Goal: Transaction & Acquisition: Purchase product/service

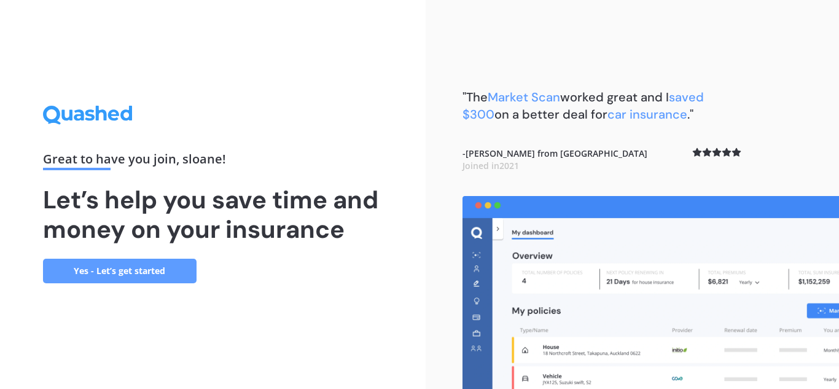
click at [327, 303] on div "Great to have you join , [PERSON_NAME] ! Let’s help you save time and money on …" at bounding box center [212, 194] width 425 height 389
click at [155, 269] on link "Yes - Let’s get started" at bounding box center [119, 270] width 153 height 25
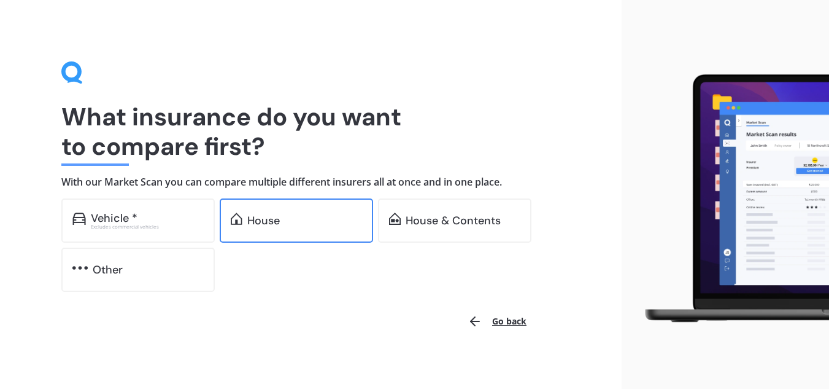
click at [296, 221] on div "House" at bounding box center [304, 220] width 115 height 12
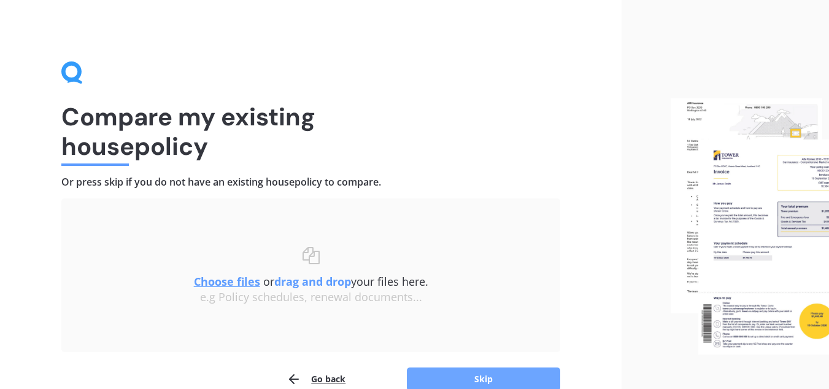
click at [508, 381] on button "Skip" at bounding box center [483, 378] width 153 height 23
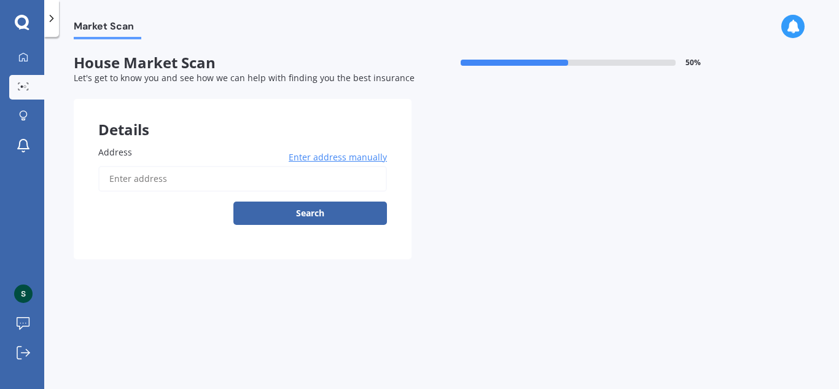
click at [110, 150] on span "Address" at bounding box center [115, 152] width 34 height 12
click at [110, 166] on input "Address" at bounding box center [242, 179] width 289 height 26
click at [114, 179] on input "Address" at bounding box center [242, 179] width 289 height 26
type input "[STREET_ADDRESS]"
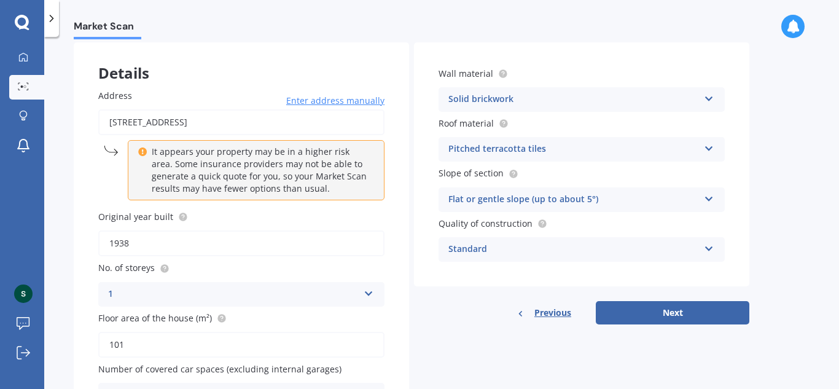
scroll to position [72, 0]
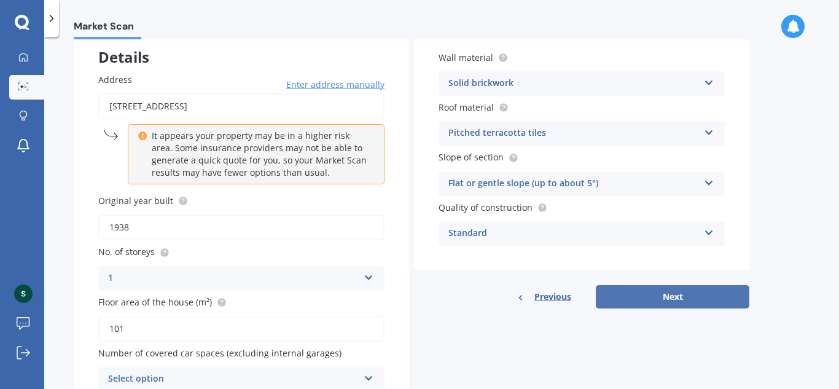
click at [732, 296] on button "Next" at bounding box center [671, 296] width 153 height 23
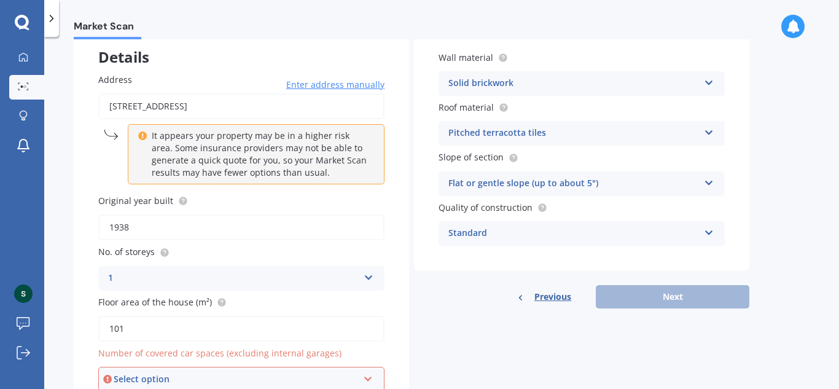
scroll to position [2, 0]
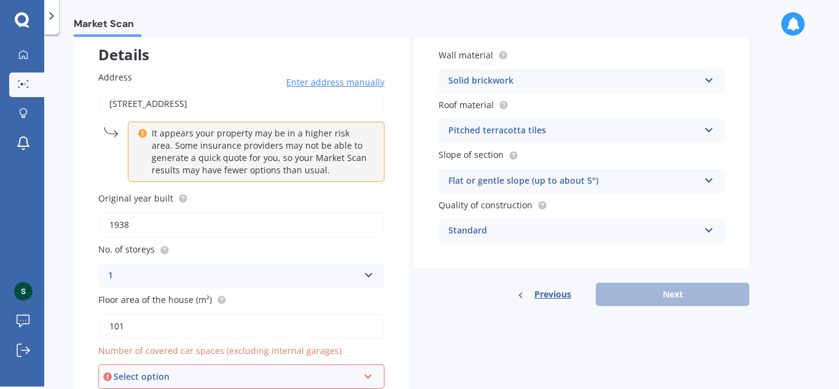
click at [64, 327] on div "Market Scan House Market Scan 50 % Let's get to know you and see how we can hel…" at bounding box center [441, 213] width 794 height 352
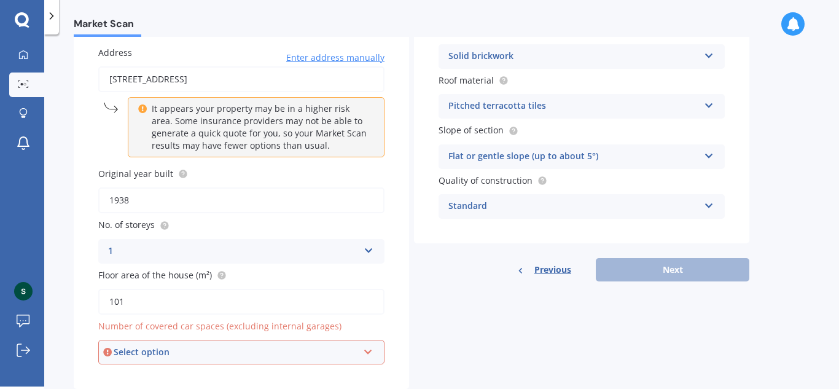
scroll to position [131, 0]
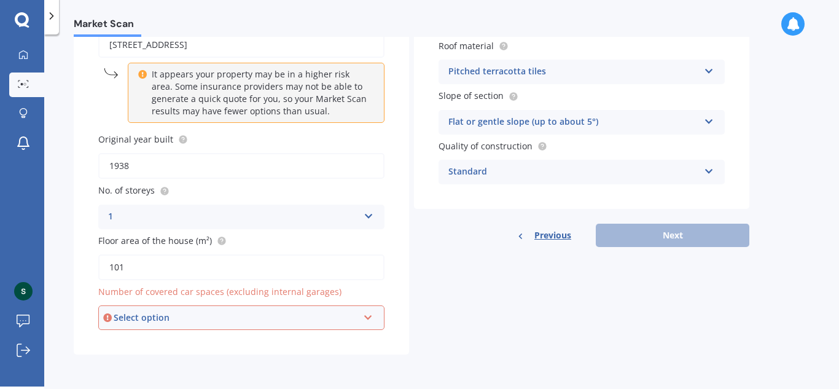
click at [368, 316] on icon at bounding box center [368, 315] width 10 height 9
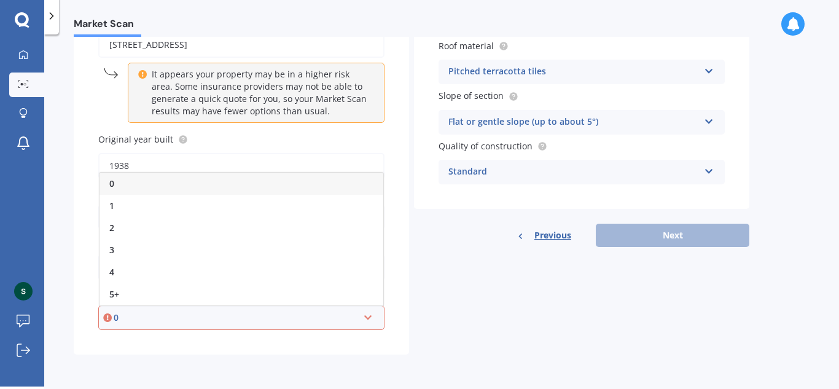
click at [118, 186] on div "0" at bounding box center [241, 183] width 284 height 22
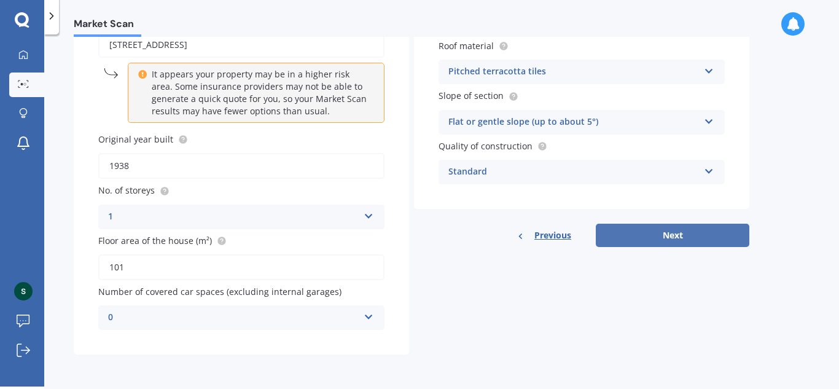
click at [711, 241] on button "Next" at bounding box center [671, 234] width 153 height 23
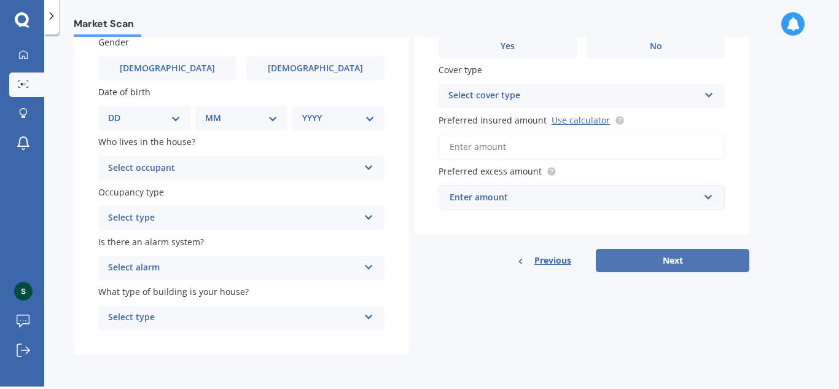
scroll to position [0, 0]
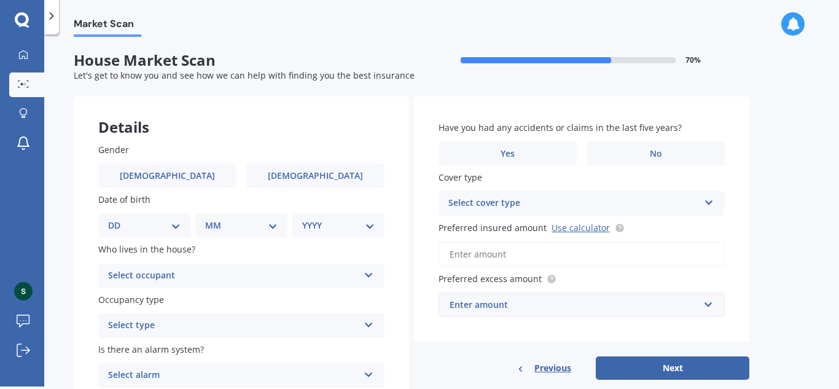
click at [786, 172] on div "Market Scan House Market Scan 70 % Let's get to know you and see how we can hel…" at bounding box center [441, 213] width 794 height 352
click at [348, 175] on label "[DEMOGRAPHIC_DATA]" at bounding box center [315, 175] width 138 height 25
click at [0, 0] on input "[DEMOGRAPHIC_DATA]" at bounding box center [0, 0] width 0 height 0
click at [177, 225] on select "DD 01 02 03 04 05 06 07 08 09 10 11 12 13 14 15 16 17 18 19 20 21 22 23 24 25 2…" at bounding box center [144, 226] width 72 height 14
select select "04"
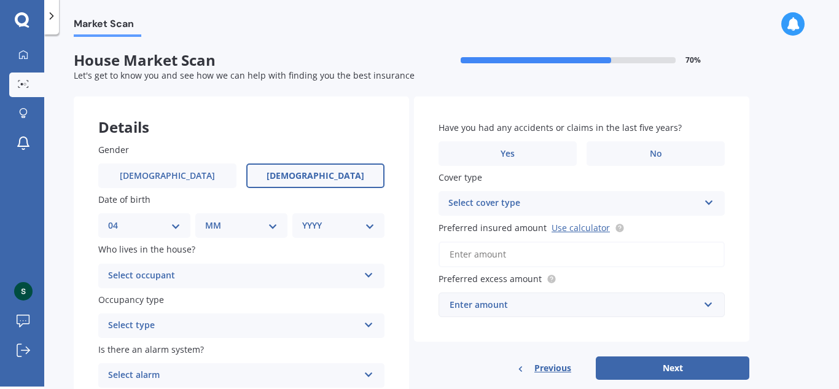
click at [118, 219] on select "DD 01 02 03 04 05 06 07 08 09 10 11 12 13 14 15 16 17 18 19 20 21 22 23 24 25 2…" at bounding box center [144, 226] width 72 height 14
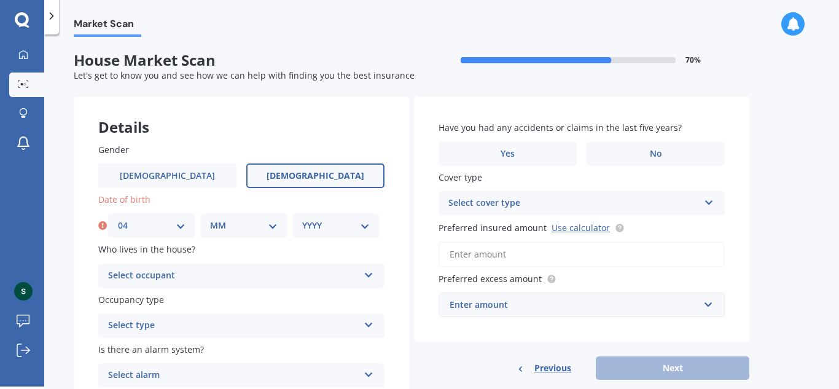
click at [240, 223] on select "MM 01 02 03 04 05 06 07 08 09 10 11 12" at bounding box center [244, 226] width 68 height 14
select select "07"
click at [210, 219] on select "MM 01 02 03 04 05 06 07 08 09 10 11 12" at bounding box center [244, 226] width 68 height 14
click at [317, 230] on select "YYYY 2009 2008 2007 2006 2005 2004 2003 2002 2001 2000 1999 1998 1997 1996 1995…" at bounding box center [336, 226] width 68 height 14
select select "1971"
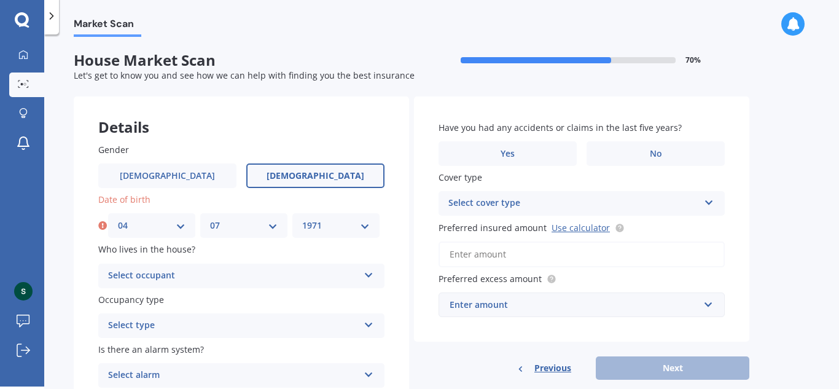
click at [302, 219] on select "YYYY 2009 2008 2007 2006 2005 2004 2003 2002 2001 2000 1999 1998 1997 1996 1995…" at bounding box center [336, 226] width 68 height 14
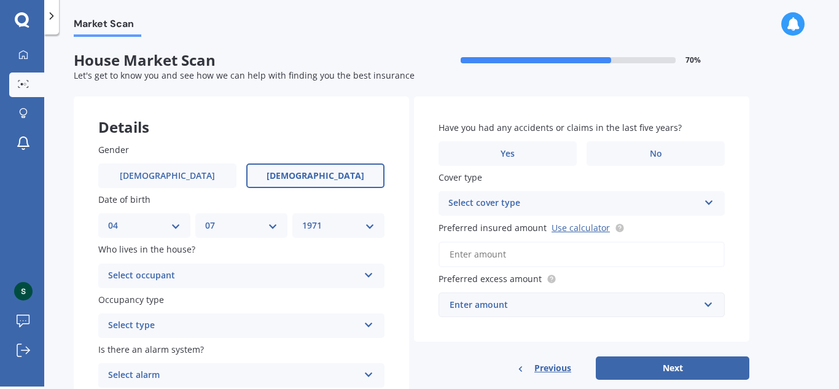
click at [220, 272] on div "Select occupant" at bounding box center [233, 275] width 250 height 15
click at [138, 299] on div "Owner" at bounding box center [241, 300] width 285 height 22
click at [145, 322] on div "Select type" at bounding box center [233, 325] width 250 height 15
click at [144, 346] on span "Permanent" at bounding box center [132, 349] width 47 height 12
click at [80, 328] on div "Gender [DEMOGRAPHIC_DATA] [DEMOGRAPHIC_DATA] Date of birth DD 01 02 03 04 05 06…" at bounding box center [241, 290] width 335 height 344
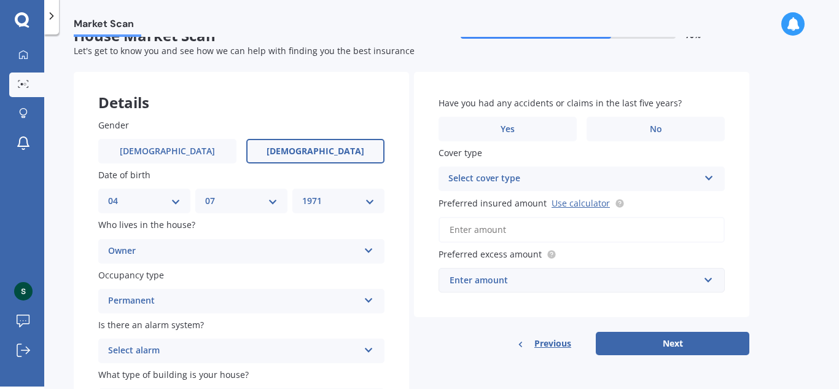
scroll to position [98, 0]
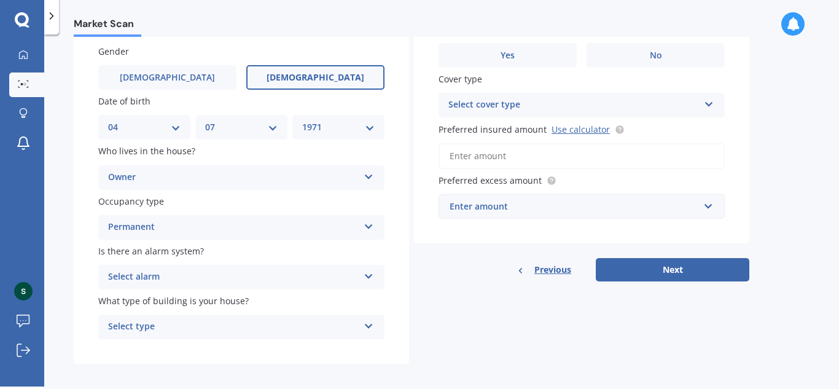
click at [150, 277] on div "Select alarm" at bounding box center [233, 276] width 250 height 15
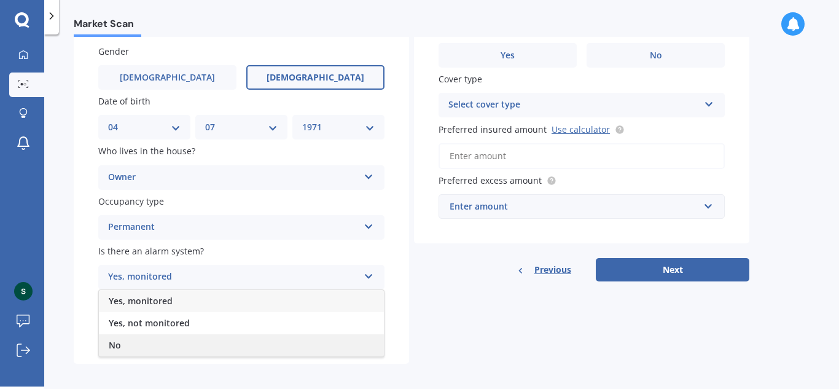
click at [122, 344] on div "No" at bounding box center [241, 345] width 285 height 22
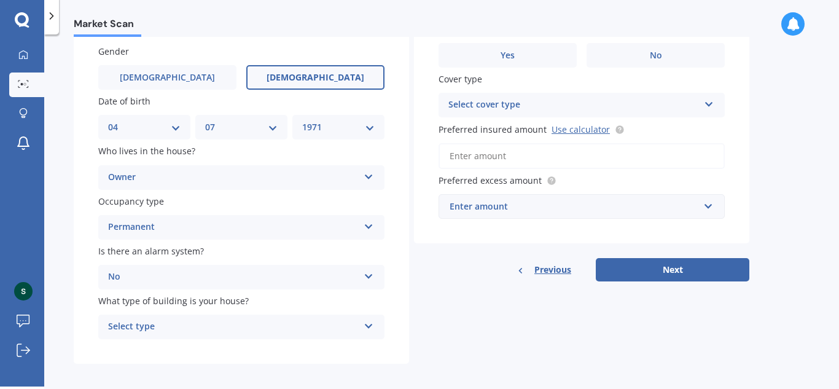
click at [158, 325] on div "Select type" at bounding box center [233, 326] width 250 height 15
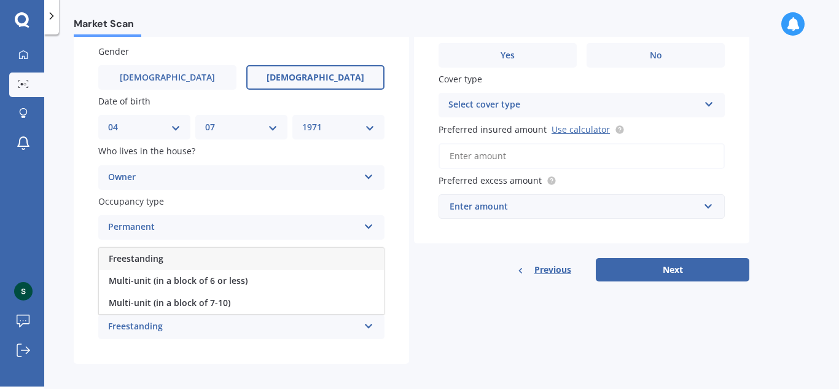
click at [150, 253] on span "Freestanding" at bounding box center [136, 258] width 55 height 12
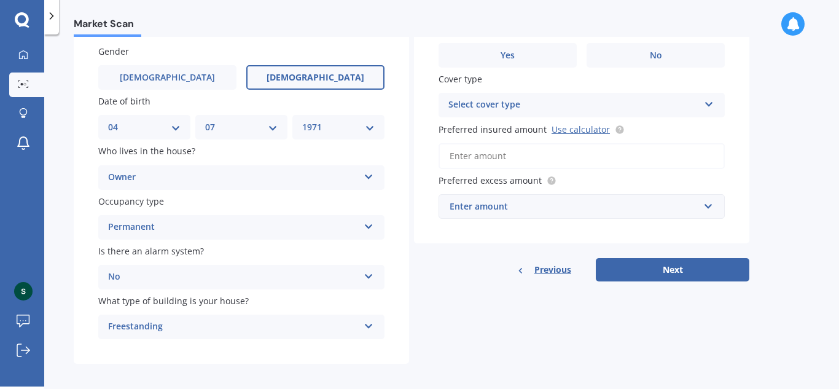
click at [64, 327] on div "Market Scan House Market Scan 70 % Let's get to know you and see how we can hel…" at bounding box center [441, 213] width 794 height 352
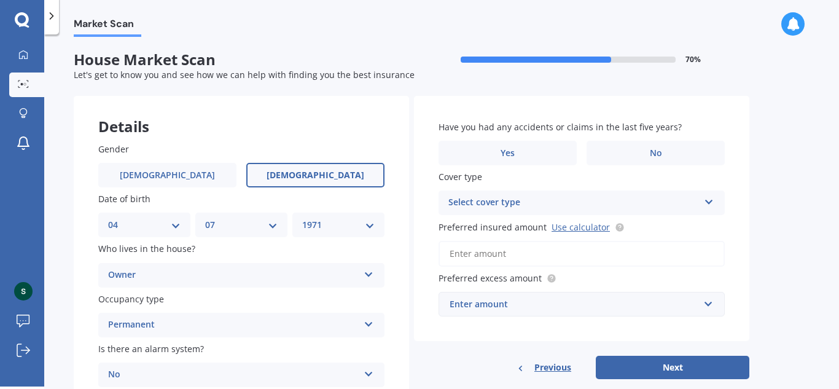
scroll to position [0, 0]
click at [636, 149] on label "No" at bounding box center [655, 153] width 138 height 25
click at [0, 0] on input "No" at bounding box center [0, 0] width 0 height 0
click at [708, 200] on icon at bounding box center [708, 200] width 10 height 9
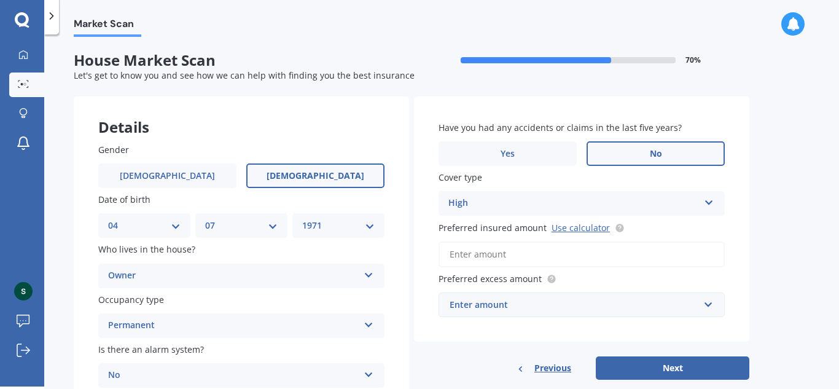
click at [751, 180] on div "Market Scan House Market Scan 70 % Let's get to know you and see how we can hel…" at bounding box center [441, 213] width 794 height 352
click at [708, 203] on icon at bounding box center [708, 200] width 10 height 9
click at [786, 200] on div "Market Scan House Market Scan 70 % Let's get to know you and see how we can hel…" at bounding box center [441, 213] width 794 height 352
click at [508, 257] on input "Preferred insured amount Use calculator" at bounding box center [581, 254] width 286 height 26
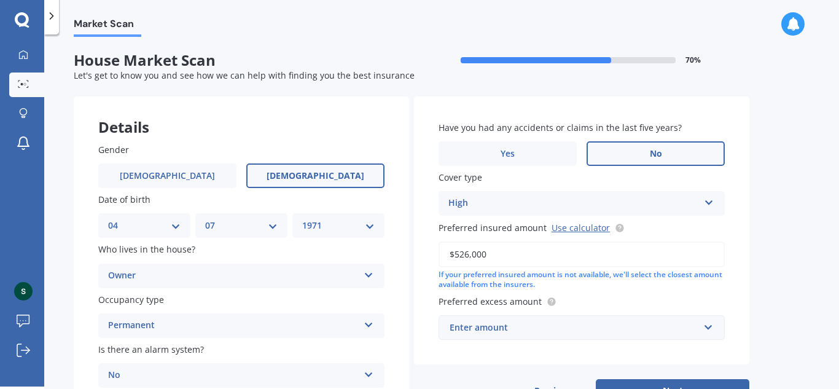
type input "$526,000"
click at [673, 322] on div "Enter amount" at bounding box center [573, 327] width 249 height 14
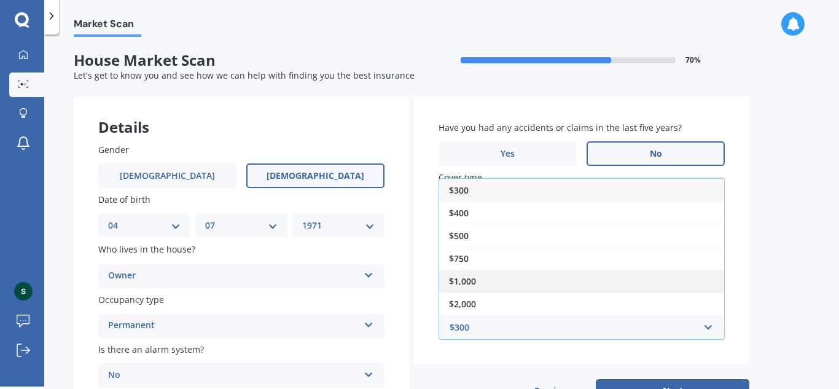
click at [498, 282] on div "$1,000" at bounding box center [581, 280] width 285 height 23
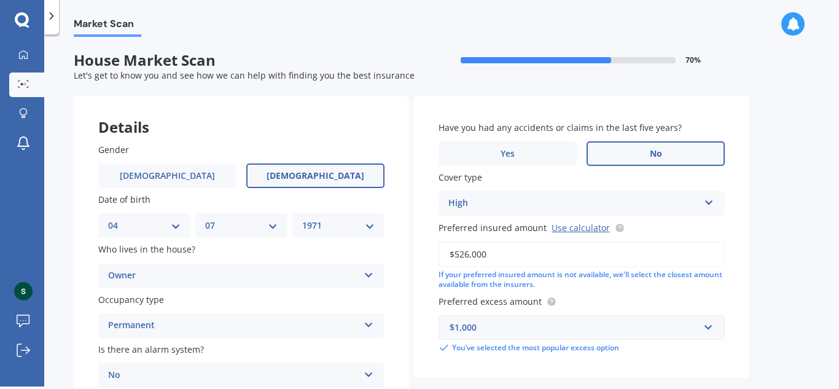
click at [770, 296] on div "Market Scan House Market Scan 70 % Let's get to know you and see how we can hel…" at bounding box center [441, 213] width 794 height 352
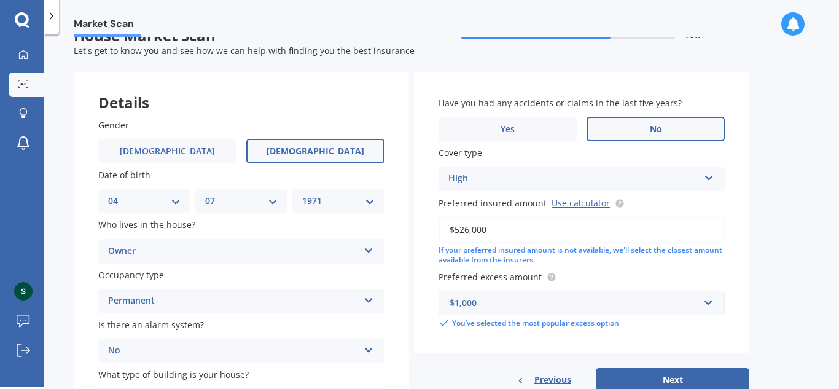
scroll to position [107, 0]
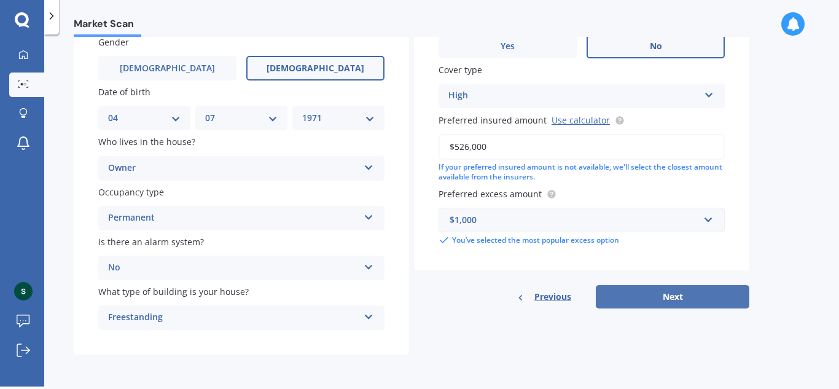
click at [681, 294] on button "Next" at bounding box center [671, 296] width 153 height 23
select select "04"
select select "07"
select select "1971"
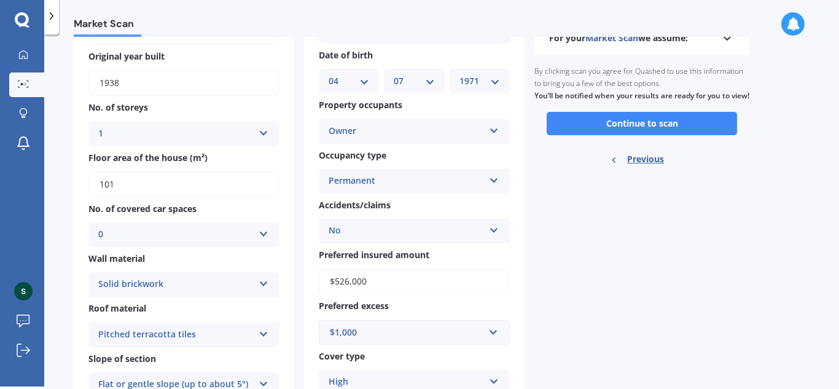
scroll to position [0, 0]
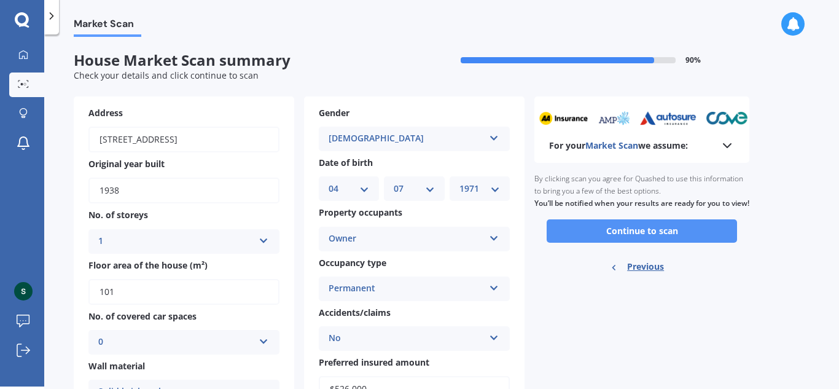
click at [688, 242] on button "Continue to scan" at bounding box center [641, 230] width 190 height 23
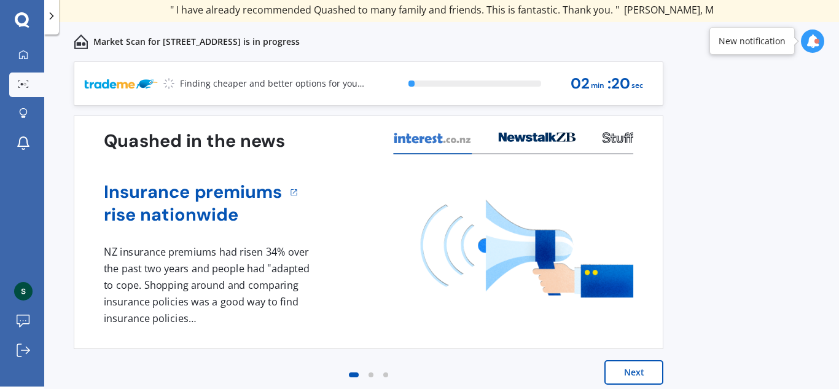
click at [707, 203] on div "Previous 60,000+ Kiwis have signed up to shop and save on insurance with us " H…" at bounding box center [441, 237] width 794 height 352
click at [696, 227] on div "Previous 60,000+ Kiwis have signed up to shop and save on insurance with us " H…" at bounding box center [441, 237] width 794 height 352
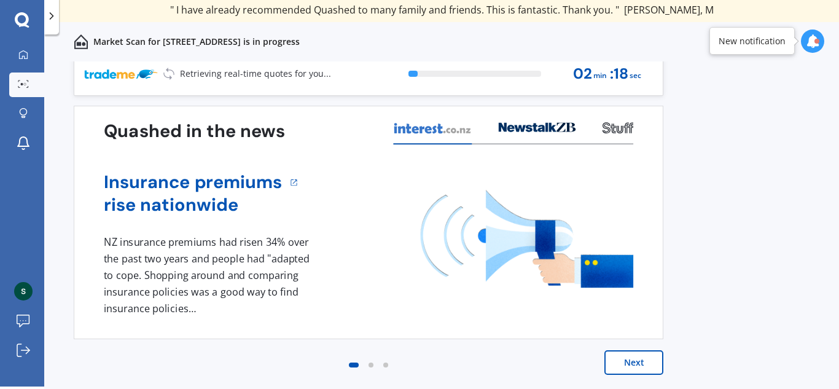
scroll to position [10, 0]
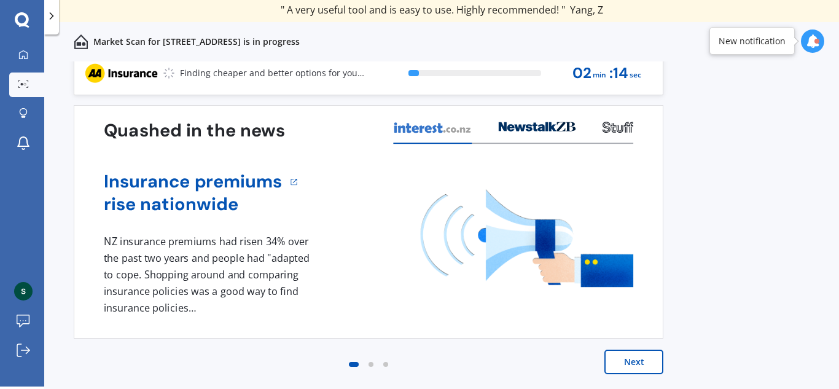
click at [626, 362] on button "Next" at bounding box center [633, 361] width 59 height 25
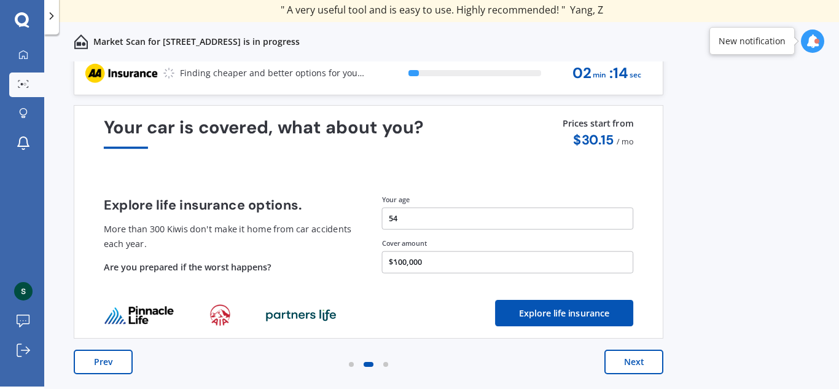
scroll to position [0, 0]
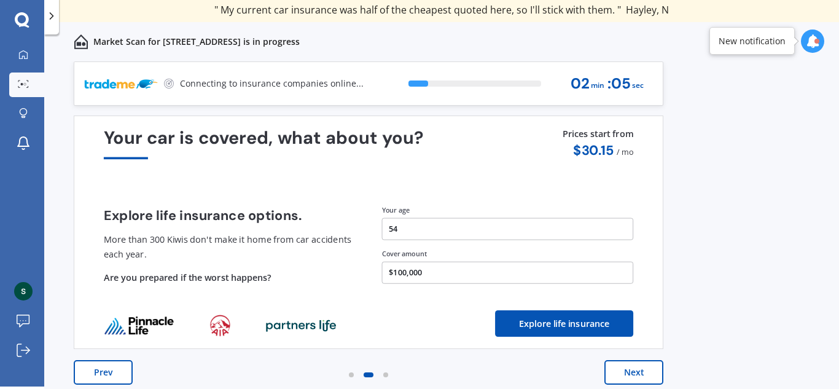
click at [628, 375] on button "Next" at bounding box center [633, 372] width 59 height 25
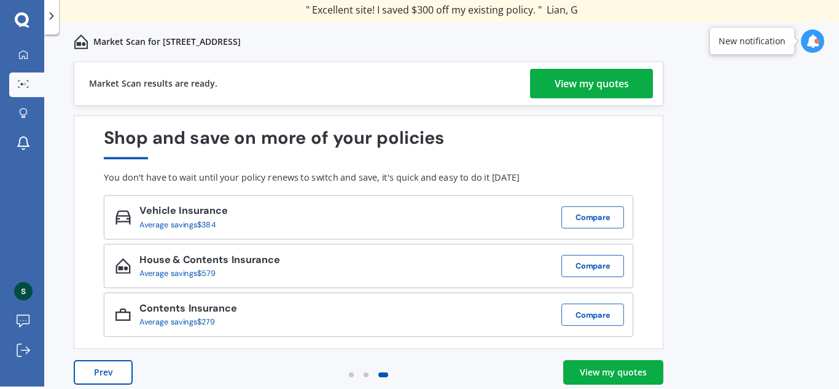
click at [599, 79] on div "View my quotes" at bounding box center [591, 83] width 74 height 29
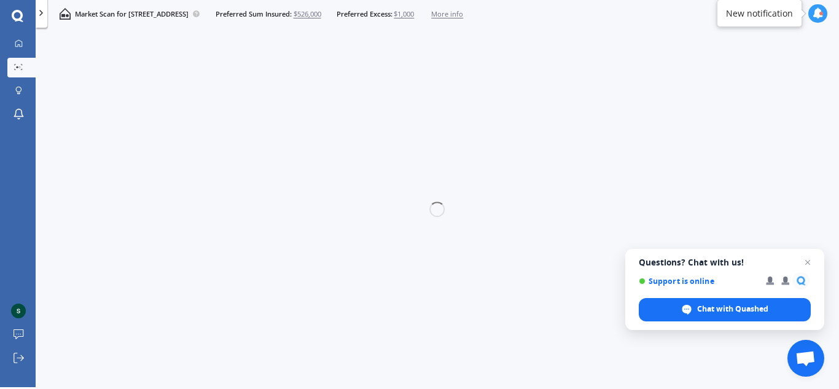
scroll to position [2, 0]
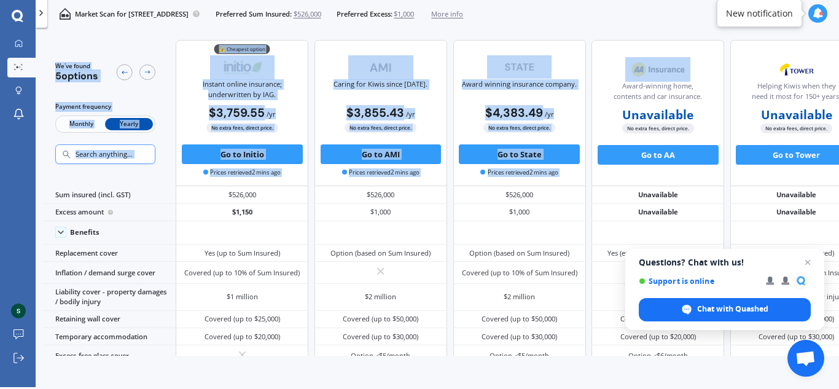
drag, startPoint x: 603, startPoint y: 37, endPoint x: 425, endPoint y: -53, distance: 199.9
click at [425, 0] on html "We are experiencing high volume of Market Scans . Just a heads up we will have …" at bounding box center [419, 194] width 839 height 389
click at [312, 34] on div "We've found 5 options Payment frequency Monthly Yearly 💰 Cheapest option Instan…" at bounding box center [452, 382] width 819 height 700
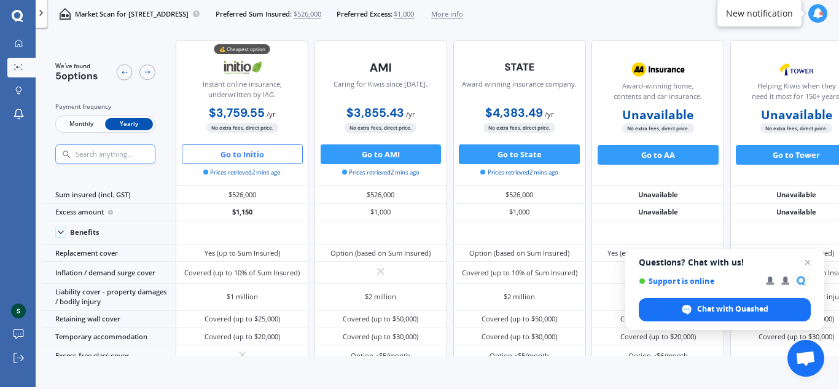
click at [236, 152] on button "Go to Initio" at bounding box center [242, 154] width 121 height 20
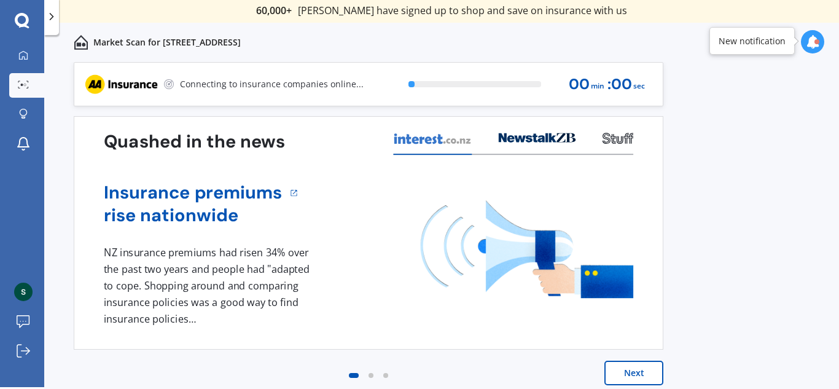
scroll to position [2, 0]
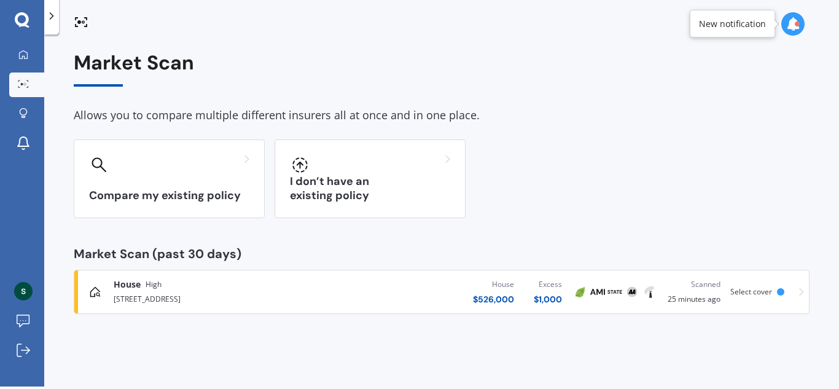
click at [793, 24] on icon at bounding box center [793, 24] width 14 height 14
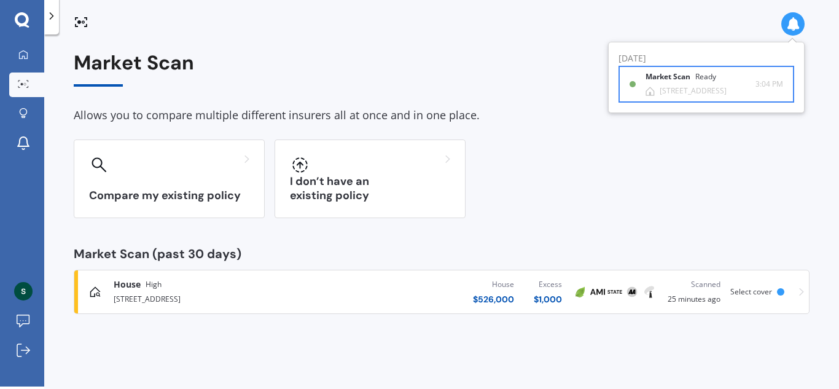
click at [673, 79] on b "Market Scan" at bounding box center [670, 76] width 50 height 9
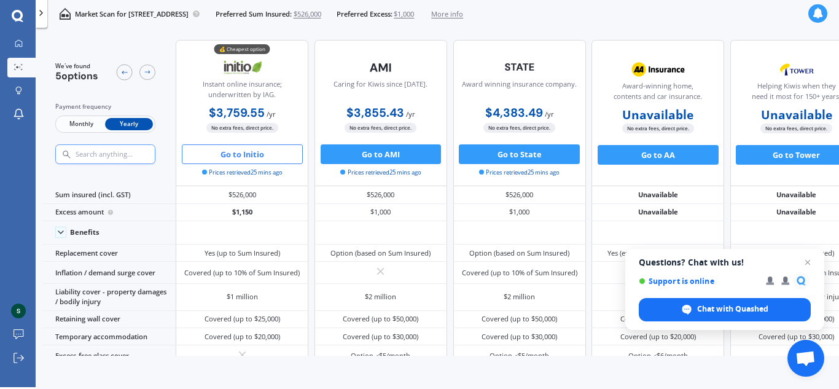
scroll to position [2, 0]
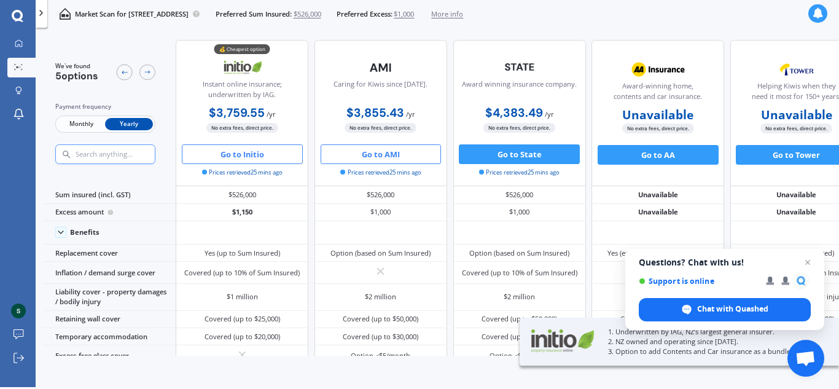
click at [374, 157] on button "Go to AMI" at bounding box center [380, 154] width 121 height 20
